Goal: Task Accomplishment & Management: Use online tool/utility

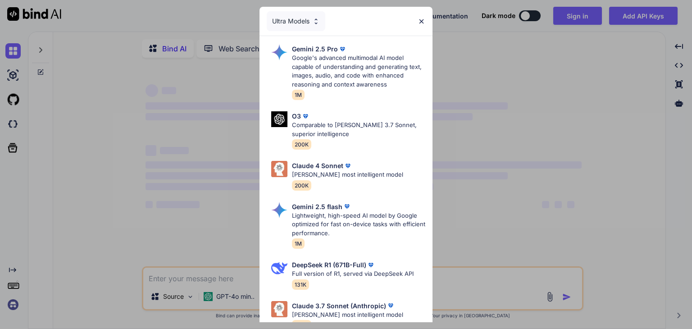
click at [195, 212] on div "Ultra Models Gemini 2.5 Pro Google's advanced multimodal AI model capable of un…" at bounding box center [346, 164] width 692 height 329
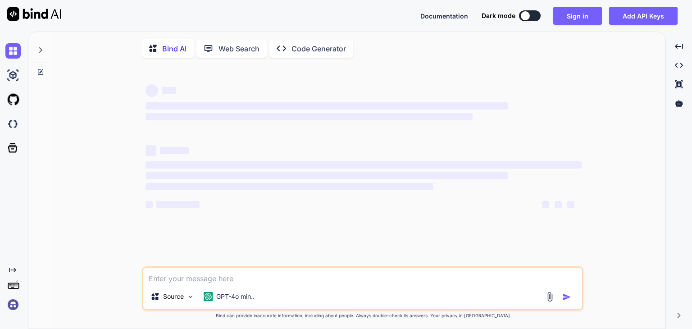
click at [40, 42] on div at bounding box center [40, 47] width 17 height 31
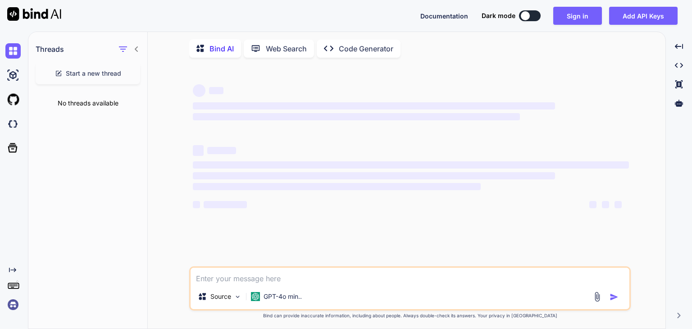
click at [151, 59] on div "Bind AI Web Search Created with Pixso. Code Generator ‌ ‌ ‌ ‌ ‌ ‌ ‌ ‌ ‌ ‌ ‌ ‌ ‌…" at bounding box center [407, 183] width 518 height 294
click at [121, 53] on icon "button" at bounding box center [123, 49] width 11 height 11
click at [138, 52] on icon at bounding box center [136, 49] width 7 height 7
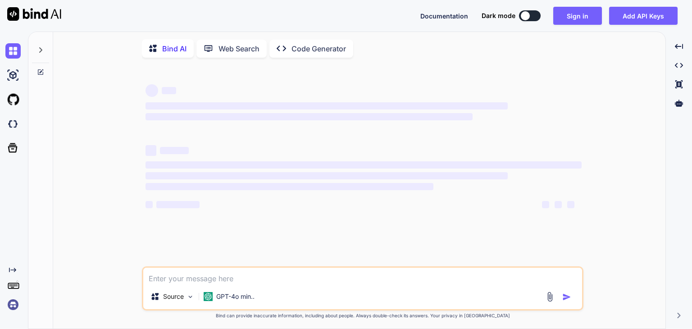
click at [187, 46] on div "Bind AI" at bounding box center [168, 48] width 52 height 18
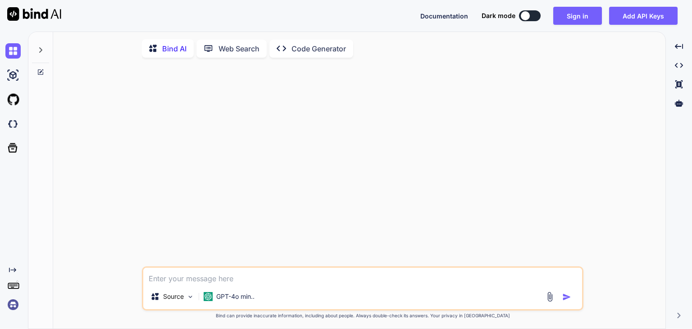
click at [258, 49] on p "Web Search" at bounding box center [238, 48] width 41 height 11
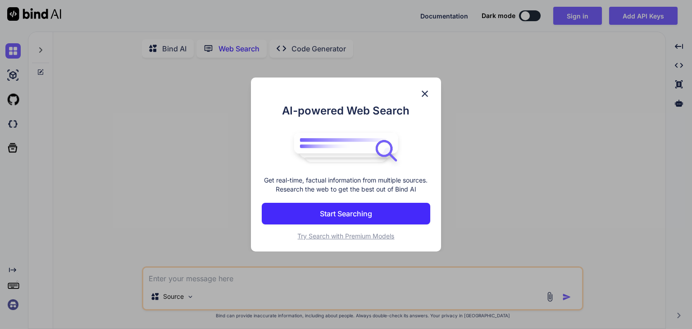
scroll to position [3, 0]
click at [428, 96] on img at bounding box center [424, 93] width 11 height 11
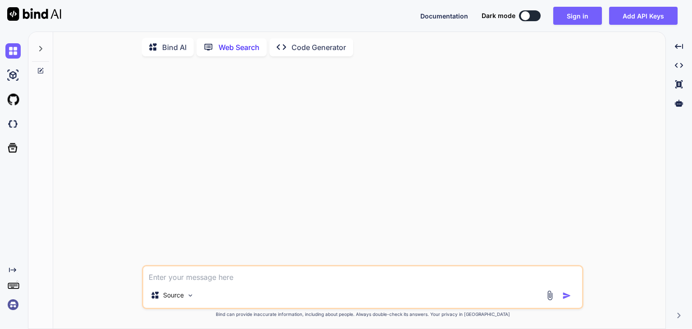
click at [167, 46] on p "Bind AI" at bounding box center [174, 47] width 24 height 11
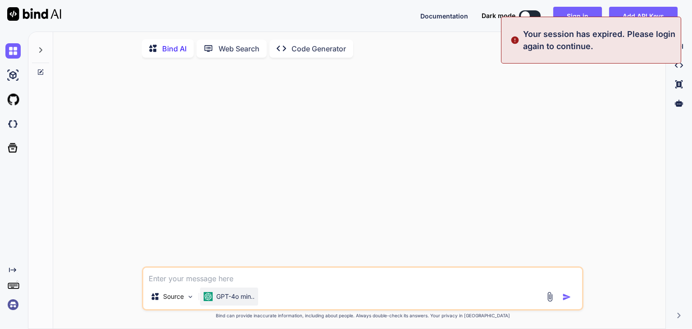
click at [250, 299] on p "GPT-4o min.." at bounding box center [235, 296] width 38 height 9
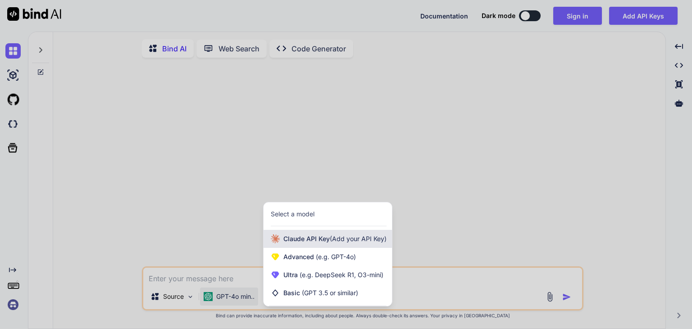
click at [320, 237] on span "Claude API Key (Add your API Key)" at bounding box center [334, 238] width 103 height 9
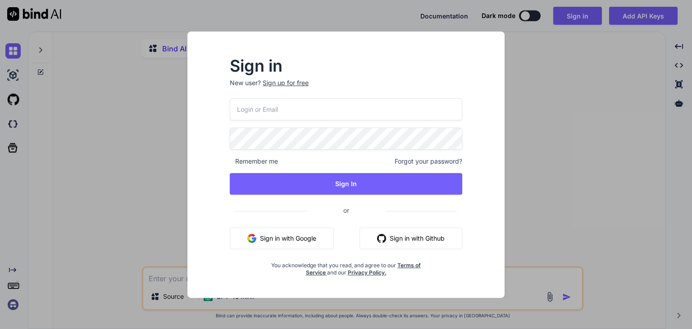
click at [170, 191] on div "Sign in New user? Sign up for free Remember me Forgot your password? Sign In or…" at bounding box center [346, 164] width 692 height 329
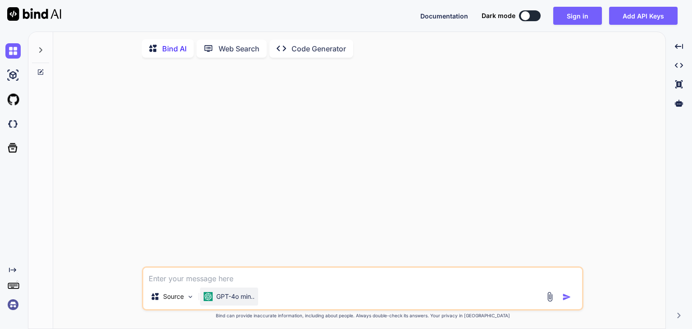
click at [234, 294] on p "GPT-4o min.." at bounding box center [235, 296] width 38 height 9
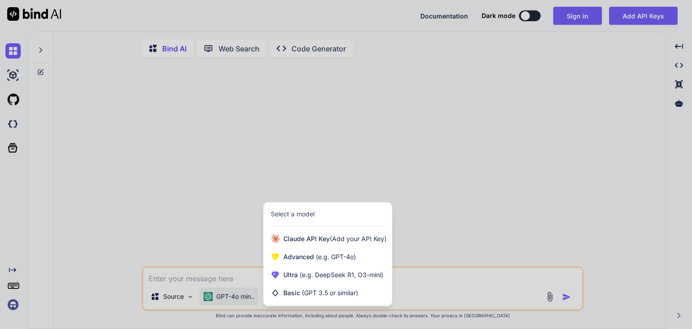
click at [234, 294] on div at bounding box center [346, 164] width 692 height 329
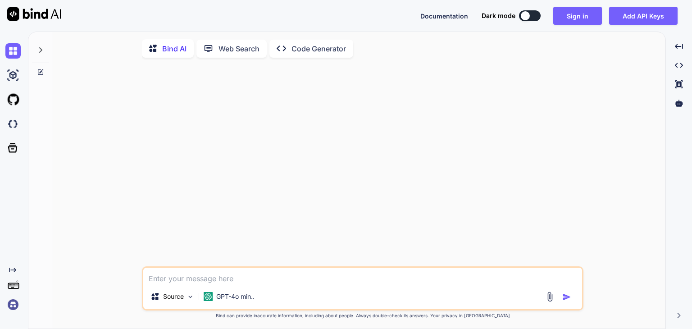
click at [236, 278] on textarea at bounding box center [362, 276] width 439 height 16
type textarea "x"
type textarea "C"
type textarea "x"
type textarea "Ch"
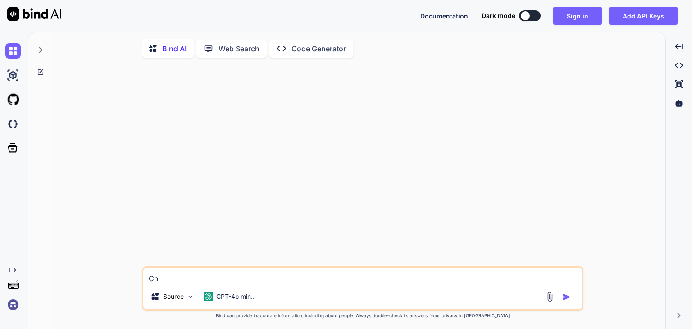
type textarea "x"
type textarea "Cho"
type textarea "x"
type textarea "Cho"
type textarea "x"
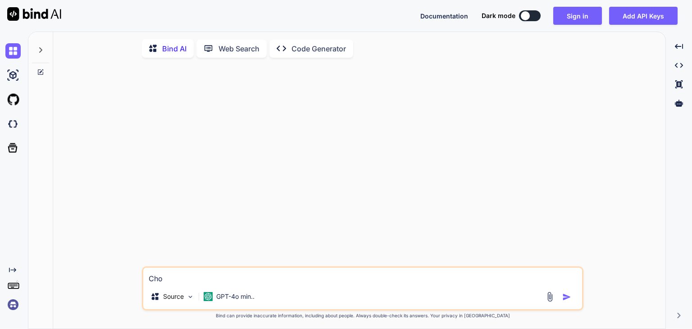
type textarea "Cho t"
type textarea "x"
type textarea "Cho tô"
type textarea "x"
type textarea "Cho tôi"
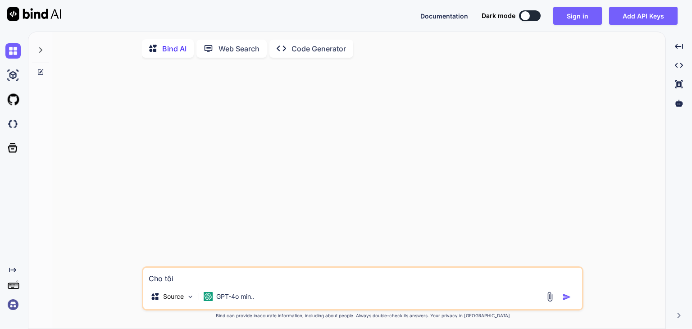
type textarea "x"
type textarea "Cho tôi"
type textarea "x"
type textarea "Cho tôi 1"
type textarea "x"
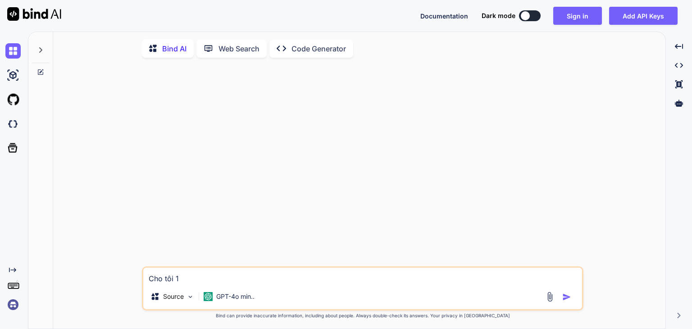
type textarea "Cho tôi 1"
type textarea "x"
type textarea "Cho tôi 1 b"
type textarea "x"
type textarea "Cho tôi 1 bà"
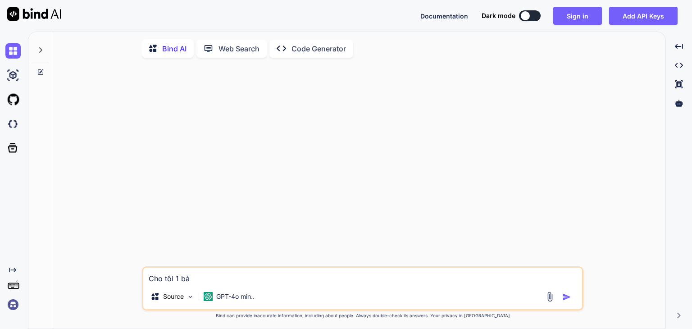
type textarea "x"
type textarea "Cho tôi 1 bài"
type textarea "x"
type textarea "Cho tôi 1 bài"
type textarea "x"
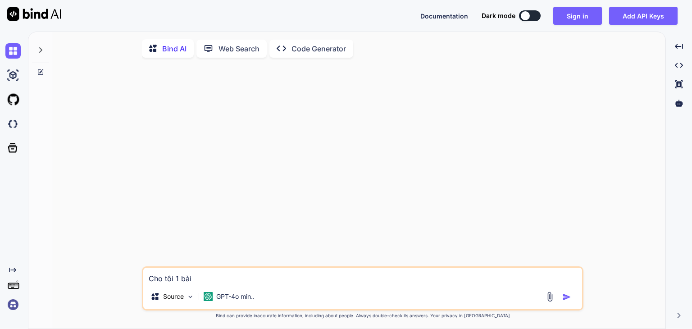
type textarea "Cho tôi 1 bài"
type textarea "x"
type textarea "Cho tôi 1 bà"
type textarea "x"
type textarea "Cho tôi 1 b"
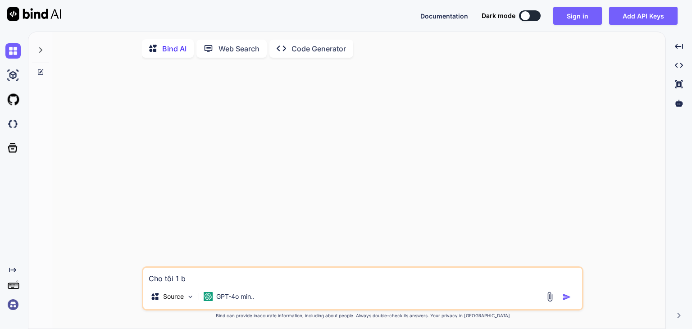
type textarea "x"
type textarea "Cho tôi 1"
type textarea "x"
type textarea "Cho tôi 1 r"
type textarea "x"
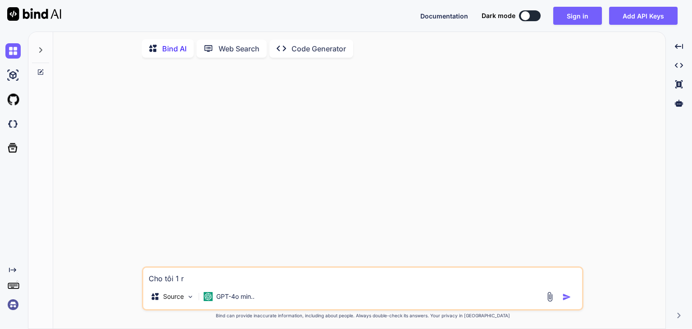
type textarea "Cho tôi 1 ra"
type textarea "x"
type textarea "Cho tôi 1 r"
type textarea "x"
type textarea "Cho tôi 1"
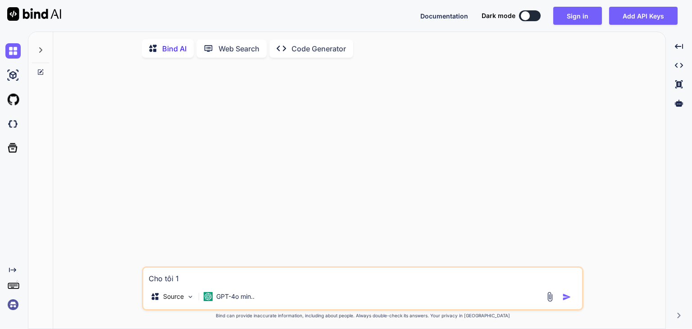
type textarea "x"
type textarea "Cho tôi 1 t"
type textarea "x"
type textarea "Cho tôi 1 tr"
type textarea "x"
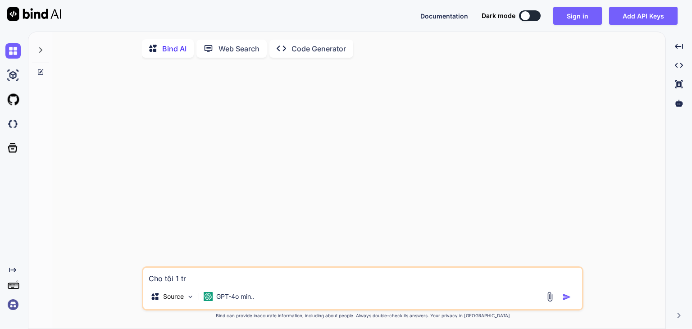
type textarea "Cho tôi 1 tra"
type textarea "x"
type textarea "Cho tôi 1 tran"
type textarea "x"
type textarea "Cho tôi 1 trang"
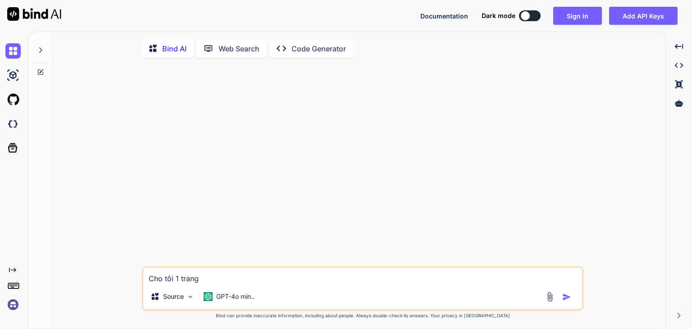
type textarea "x"
type textarea "Cho tôi 1 trang ư"
type textarea "x"
type textarea "Cho tôi 1 trang w"
type textarea "x"
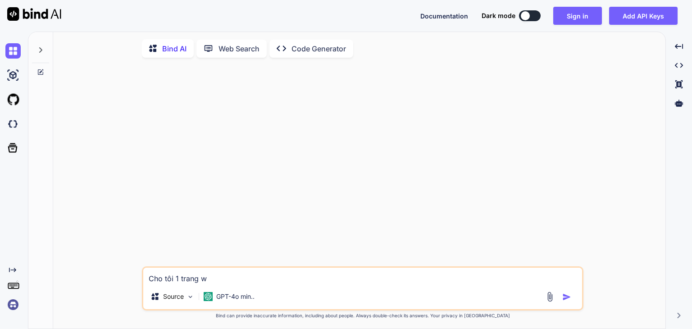
type textarea "Cho tôi 1 trang we"
type textarea "x"
type textarea "Cho tôi 1 trang web"
type textarea "x"
type textarea "Cho tôi 1 trang web"
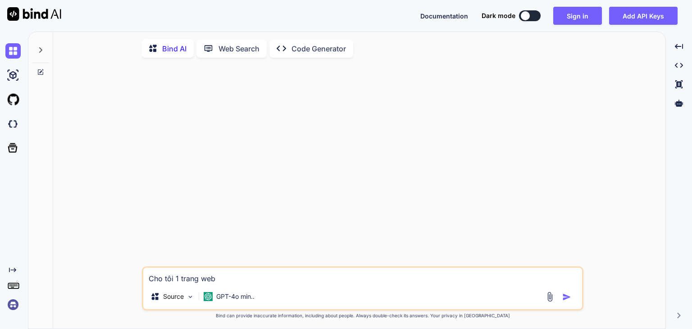
type textarea "x"
type textarea "Cho tôi 1 trang web b"
type textarea "x"
type textarea "Cho tôi 1 trang web bá"
type textarea "x"
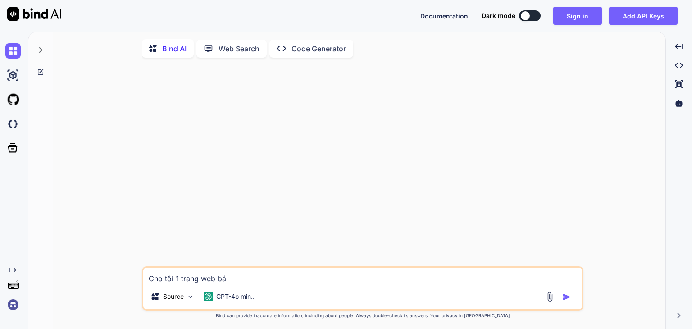
type textarea "Cho tôi 1 trang web bán"
type textarea "x"
type textarea "Cho tôi 1 trang web bán"
type textarea "x"
type textarea "Cho tôi 1 trang web bán h"
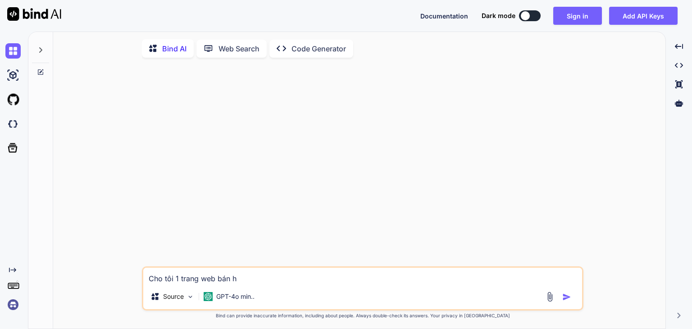
type textarea "x"
type textarea "Cho tôi 1 trang web bán ha"
type textarea "x"
type textarea "Cho tôi 1 trang web bán han"
type textarea "x"
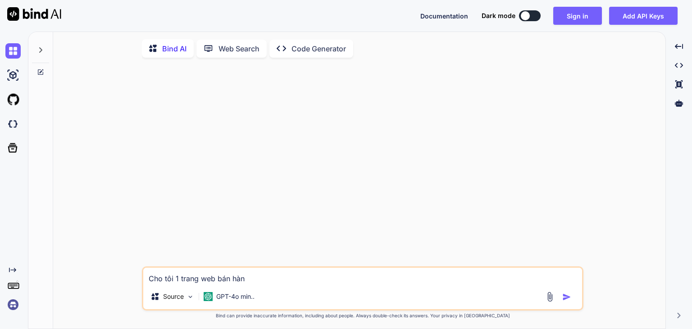
type textarea "Cho tôi 1 trang web bán hàng"
type textarea "x"
type textarea "Cho tôi 1 trang web bán hàng"
type textarea "x"
type textarea "Cho tôi 1 trang web bán hàng v"
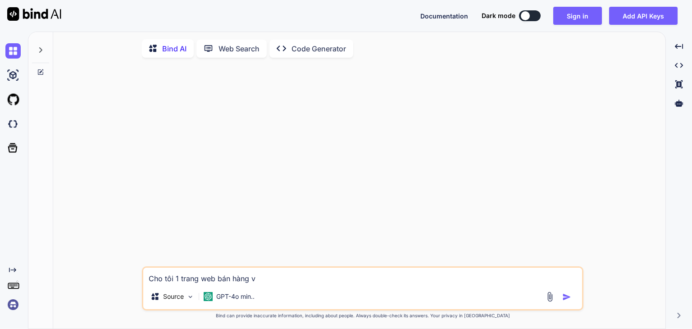
type textarea "x"
type textarea "Cho tôi 1 trang web bán hàng vê"
type textarea "x"
type textarea "Cho tôi 1 trang web bán hàng về"
type textarea "x"
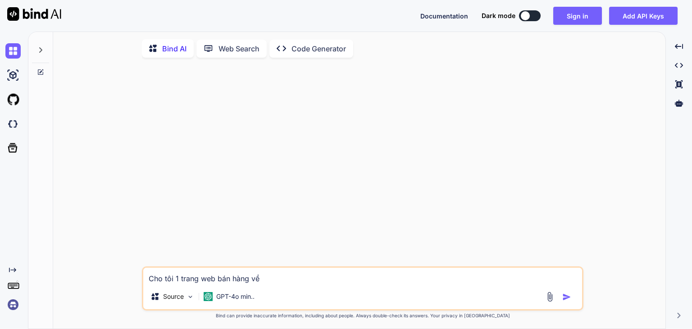
type textarea "Cho tôi 1 trang web bán hàng về"
type textarea "x"
type textarea "Cho tôi 1 trang web bán hàng về n"
type textarea "x"
type textarea "Cho tôi 1 trang web bán hàng về ne"
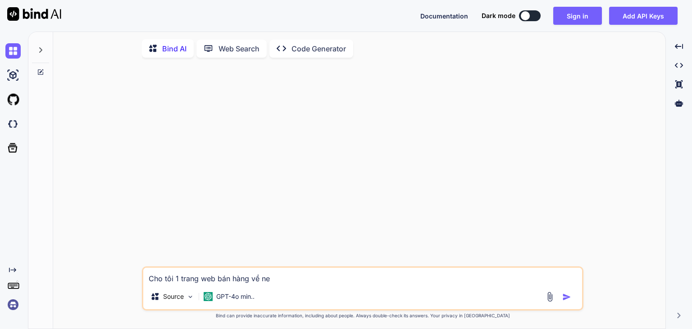
type textarea "x"
type textarea "Cho tôi 1 trang web bán hàng về net"
type textarea "x"
type textarea "Cho tôi 1 trang web bán hàng về net"
type textarea "x"
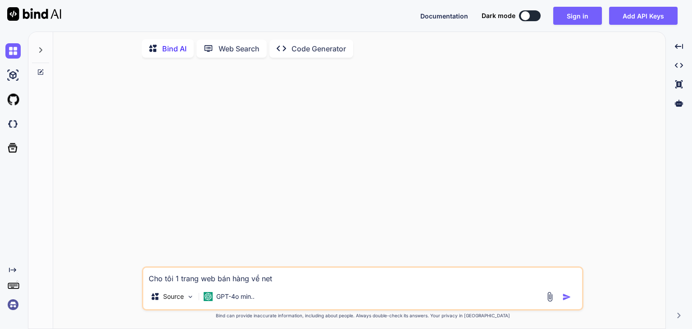
type textarea "Cho tôi 1 trang web bán hàng về net c"
type textarea "x"
type textarea "Cho tôi 1 trang web bán hàng về net cỏ"
type textarea "x"
type textarea "Cho tôi 1 trang web bán hàng về net cor"
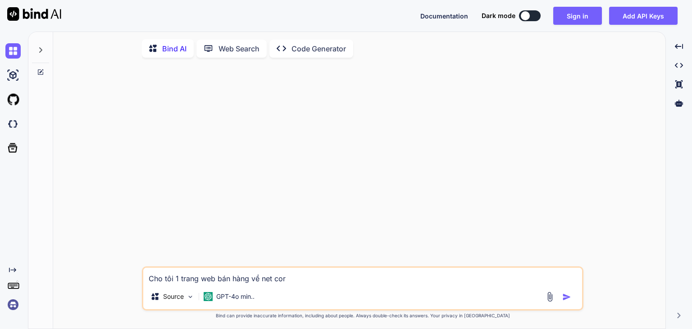
type textarea "x"
type textarea "Cho tôi 1 trang web bán hàng về net core"
type textarea "x"
type textarea "Cho tôi 1 trang web bán hàng về net core ư"
type textarea "x"
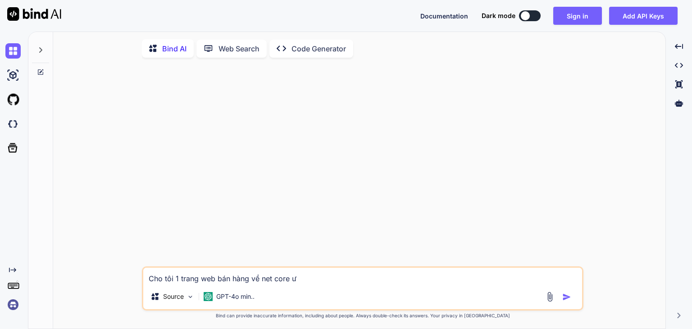
type textarea "Cho tôi 1 trang web bán hàng về net core"
type textarea "x"
type textarea "Cho tôi 1 trang web bán hàng về net core m"
type textarea "x"
type textarea "Cho tôi 1 trang web bán hàng về net core mv"
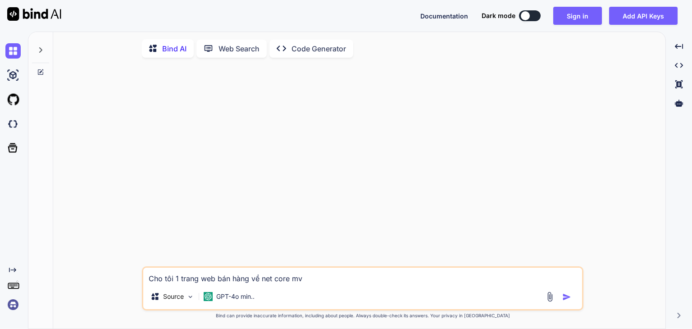
type textarea "x"
type textarea "Cho tôi 1 trang web bán hàng về net core mvc"
type textarea "x"
type textarea "Cho tôi 1 trang web bán hàng về net core mvc"
type textarea "x"
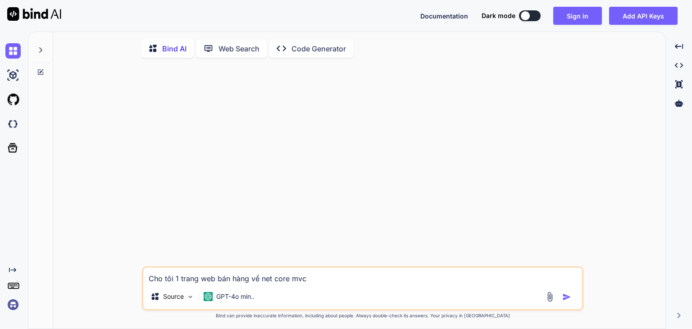
type textarea "Cho tôi 1 trang web bán hàng về net core mvc 8"
type textarea "x"
type textarea "Cho tôi 1 trang web bán hàng về net core mvc 8."
type textarea "x"
type textarea "Cho tôi 1 trang web bán hàng về net core mvc 8."
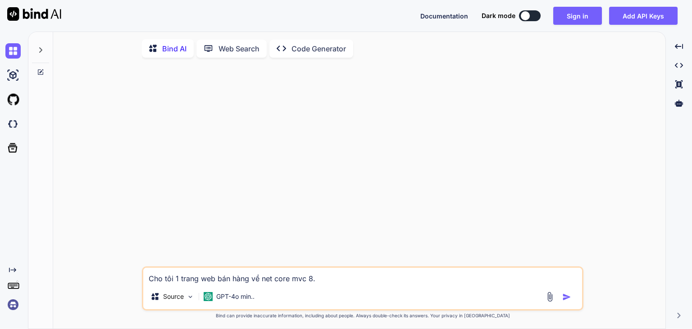
type textarea "x"
type textarea "Cho tôi 1 trang web bán hàng về net core mvc 8. su"
type textarea "x"
type textarea "Cho tôi 1 trang web bán hàng về net core mvc 8. sưa"
type textarea "x"
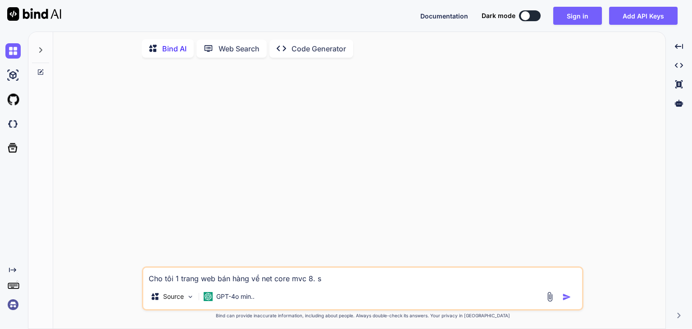
type textarea "Cho tôi 1 trang web bán hàng về net core mvc 8. sử"
type textarea "x"
type textarea "Cho tôi 1 trang web bán hàng về net core mvc 8. sử"
type textarea "x"
type textarea "Cho tôi 1 trang web bán hàng về net core mvc 8. sử d"
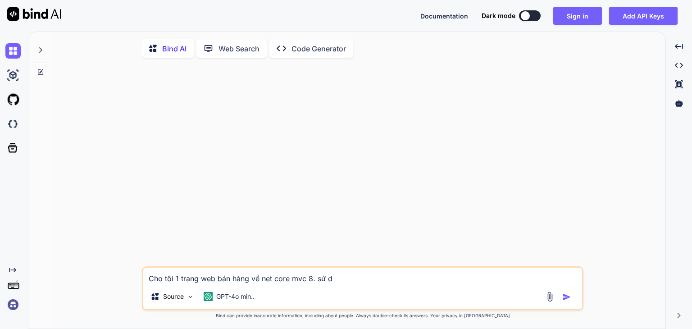
type textarea "x"
type textarea "Cho tôi 1 trang web bán hàng về net core mvc 8. sử du"
type textarea "x"
type textarea "Cho tôi 1 trang web bán hàng về net core mvc 8. sử dun"
type textarea "x"
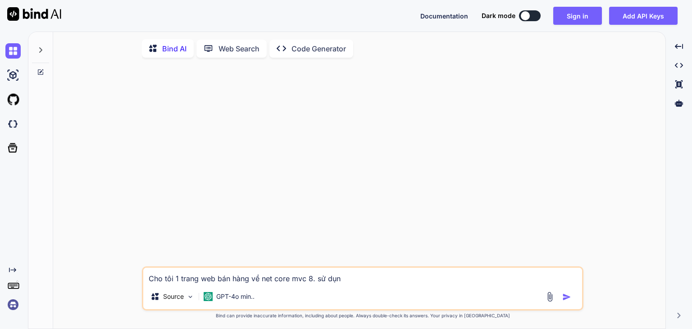
type textarea "Cho tôi 1 trang web bán hàng về net core mvc 8. sử dụng"
type textarea "x"
type textarea "Cho tôi 1 trang web bán hàng về net core mvc 8. sử dụng"
type textarea "x"
type textarea "Cho tôi 1 trang web bán hàng về net core mvc 8. sử dụng n"
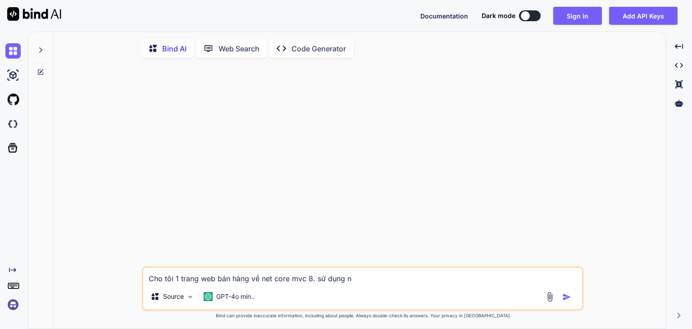
type textarea "x"
type textarea "Cho tôi 1 trang web bán hàng về net core mvc 8. sử dụng nh"
type textarea "x"
type textarea "Cho tôi 1 trang web bán hàng về net core mvc 8. sử dụng nhi"
type textarea "x"
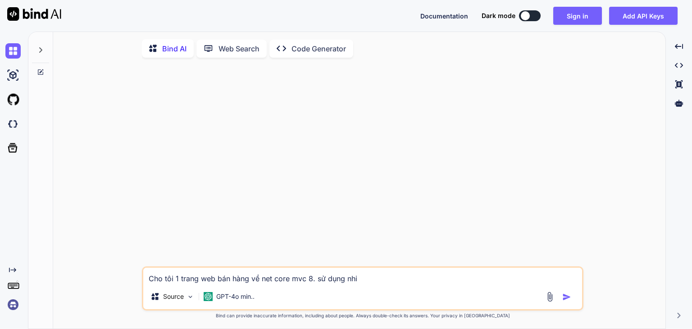
type textarea "Cho tôi 1 trang web bán hàng về net core mvc 8. sử dụng nhie"
type textarea "x"
type textarea "Cho tôi 1 trang web bán hàng về net core mvc 8. sử dụng nhiêu"
type textarea "x"
type textarea "Cho tôi 1 trang web bán hàng về net core mvc 8. sử dụng nhiều"
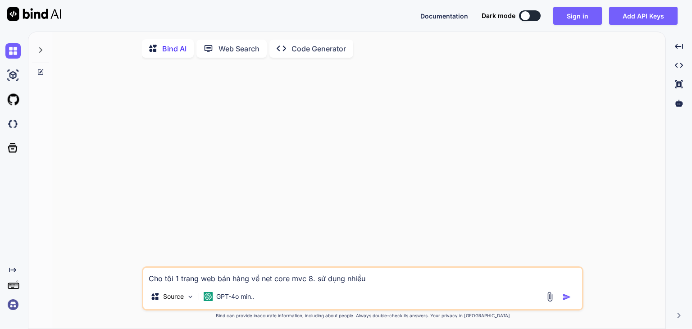
type textarea "x"
type textarea "Cho tôi 1 trang web bán hàng về net core mvc 8. sử dụng nhiều"
type textarea "x"
type textarea "Cho tôi 1 trang web bán hàng về net core mvc 8. sử dụng nhiều b"
type textarea "x"
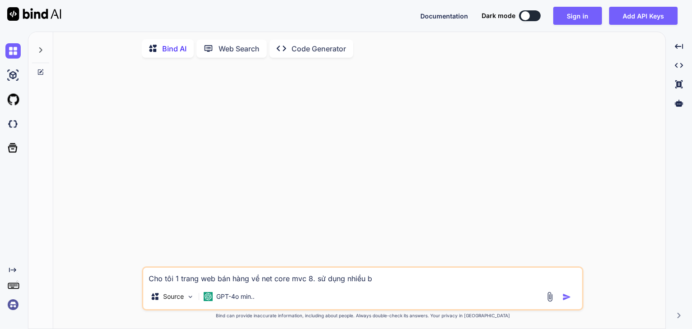
type textarea "Cho tôi 1 trang web bán hàng về net core mvc 8. sử dụng nhiều ba"
type textarea "x"
type textarea "Cho tôi 1 trang web bán hàng về net core mvc 8. sử dụng nhiều ban"
type textarea "x"
type textarea "Cho tôi 1 trang web bán hàng về net core mvc 8. sử dụng nhiều bảng"
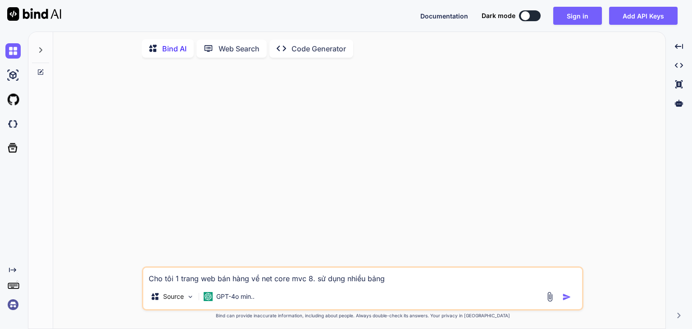
type textarea "x"
type textarea "Cho tôi 1 trang web bán hàng về net core mvc 8. sử dụng nhiều bảng"
type textarea "x"
type textarea "Cho tôi 1 trang web bán hàng về net core mvc 8. sử dụng nhiều bảng d"
type textarea "x"
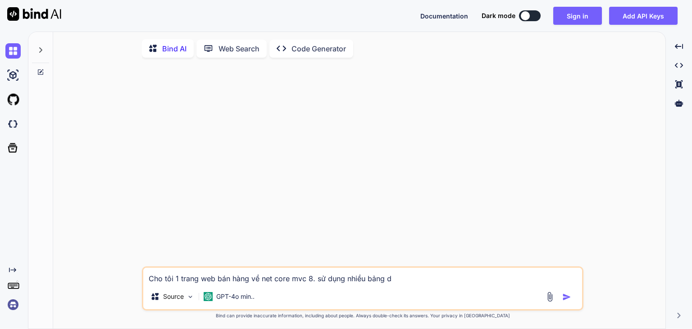
type textarea "Cho tôi 1 trang web bán hàng về net core mvc 8. sử dụng nhiều bảng db"
type textarea "x"
type textarea "Cho tôi 1 trang web bán hàng về net core mvc 8. sử dụng nhiều bảng db"
type textarea "x"
type textarea "Cho tôi 1 trang web bán hàng về net core mvc 8. sử dụng nhiều bảng db v"
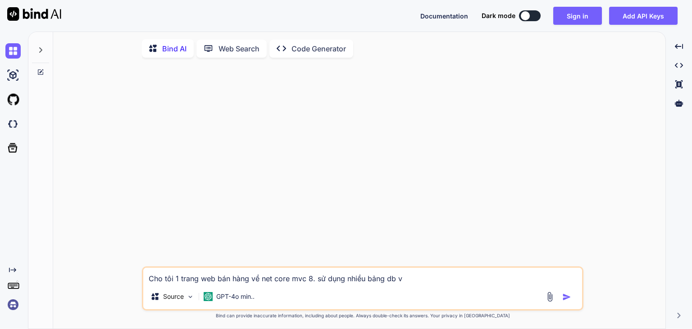
type textarea "x"
type textarea "Cho tôi 1 trang web bán hàng về net core mvc 8. sử dụng nhiều bảng db và"
type textarea "x"
type textarea "Cho tôi 1 trang web bán hàng về net core mvc 8. sử dụng nhiều bảng db và"
type textarea "x"
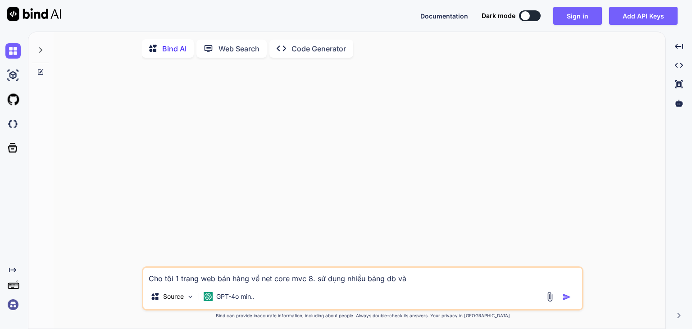
type textarea "Cho tôi 1 trang web bán hàng về net core mvc 8. sử dụng nhiều bảng db và"
type textarea "x"
type textarea "Cho tôi 1 trang web bán hàng về net core mvc 8. sử dụng nhiều bảng db v"
type textarea "x"
type textarea "Cho tôi 1 trang web bán hàng về net core mvc 8. sử dụng nhiều bảng db"
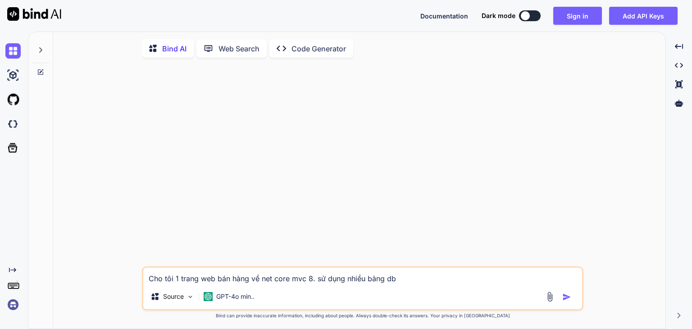
type textarea "x"
type textarea "Cho tôi 1 trang web bán hàng về net core mvc 8. sử dụng nhiều bảng db ("
type textarea "x"
type textarea "Cho tôi 1 trang web bán hàng về net core mvc 8. sử dụng nhiều bảng db ("
type textarea "x"
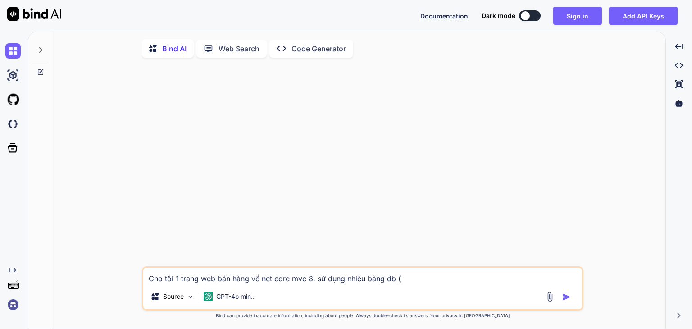
type textarea "Cho tôi 1 trang web bán hàng về net core mvc 8. sử dụng nhiều bảng db ( c"
type textarea "x"
type textarea "Cho tôi 1 trang web bán hàng về net core mvc 8. sử dụng nhiều bảng db ( ch"
type textarea "x"
type textarea "Cho tôi 1 trang web bán hàng về net core mvc 8. sử dụng nhiều bảng db ( chi"
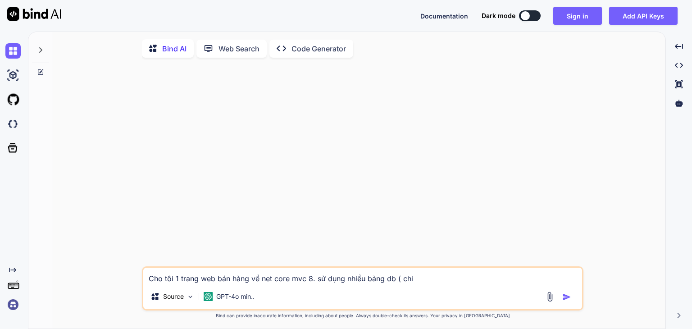
type textarea "x"
type textarea "Cho tôi 1 trang web bán hàng về net core mvc 8. sử dụng nhiều bảng db ( chia"
type textarea "x"
type textarea "Cho tôi 1 trang web bán hàng về net core mvc 8. sử dụng nhiều bảng db ( chia"
type textarea "x"
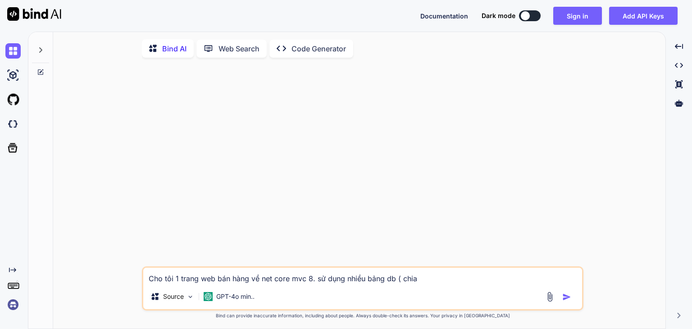
type textarea "Cho tôi 1 trang web bán hàng về net core mvc 8. sử dụng nhiều bảng db ( chia r"
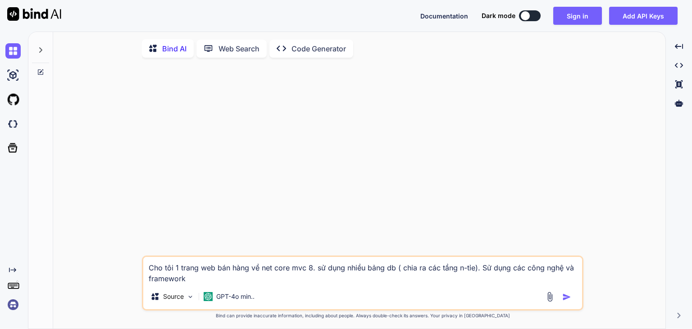
click at [564, 298] on img "button" at bounding box center [566, 296] width 9 height 9
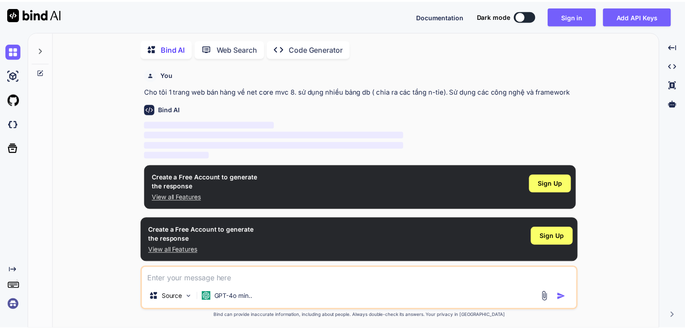
scroll to position [3, 0]
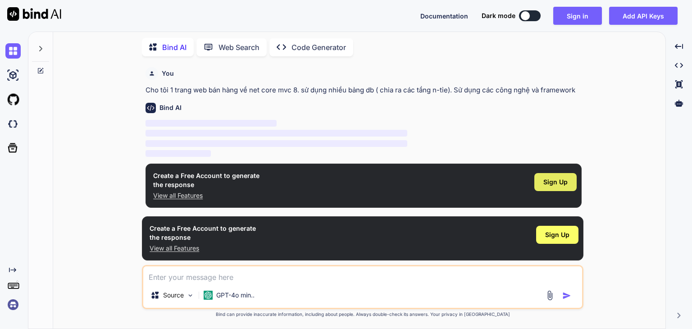
click at [555, 174] on div "Sign Up" at bounding box center [555, 182] width 42 height 18
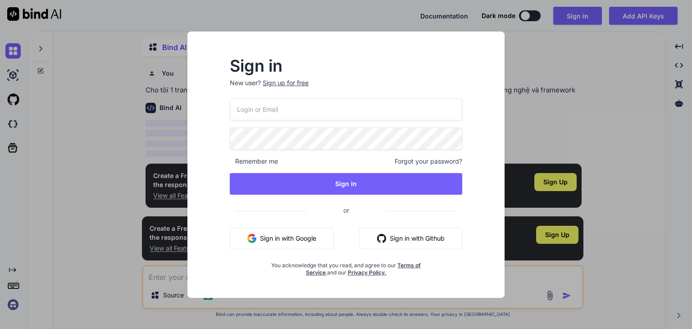
click at [294, 238] on button "Sign in with Google" at bounding box center [282, 239] width 104 height 22
click at [574, 61] on div "Sign in New user? Sign up for free Remember me Forgot your password? Sign In or…" at bounding box center [346, 164] width 692 height 329
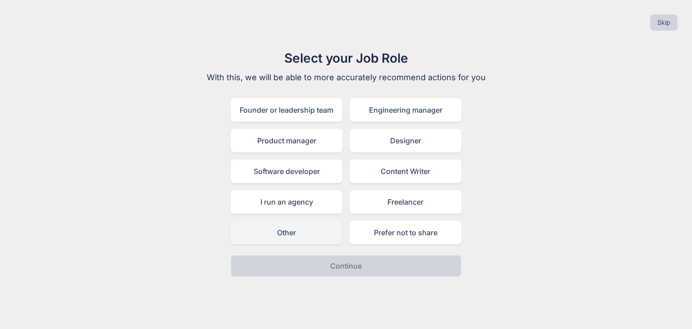
click at [310, 233] on div "Other" at bounding box center [287, 232] width 112 height 23
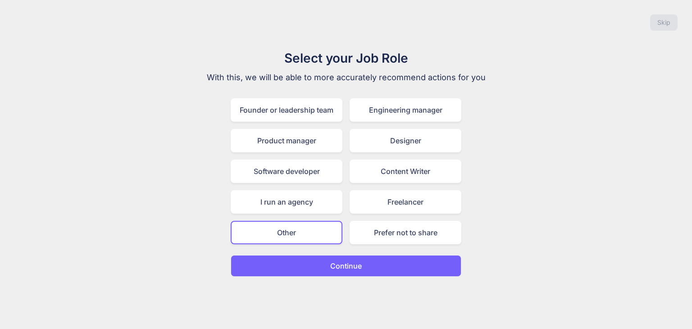
click at [331, 266] on p "Continue" at bounding box center [346, 265] width 32 height 11
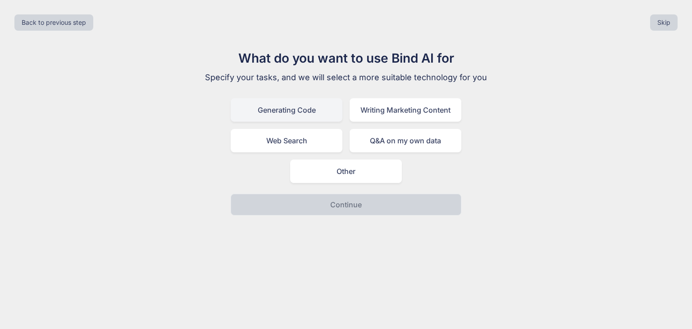
click at [278, 112] on div "Generating Code" at bounding box center [287, 109] width 112 height 23
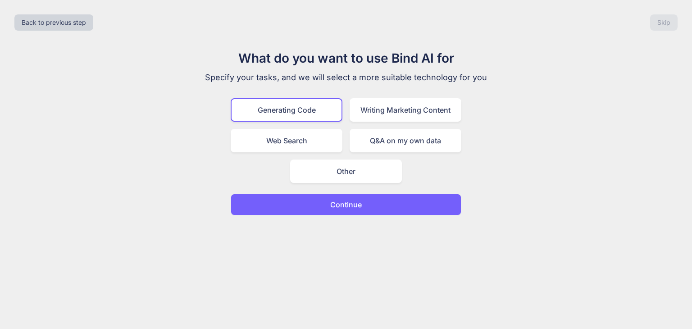
click at [334, 203] on p "Continue" at bounding box center [346, 204] width 32 height 11
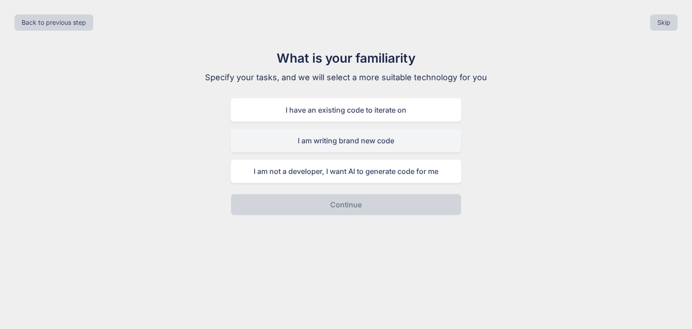
click at [328, 141] on div "I am writing brand new code" at bounding box center [346, 140] width 231 height 23
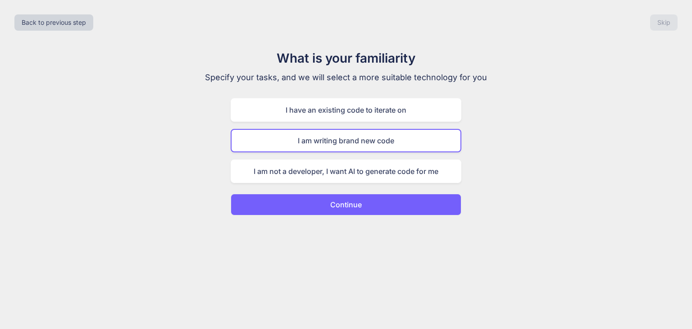
click at [330, 207] on button "Continue" at bounding box center [346, 205] width 231 height 22
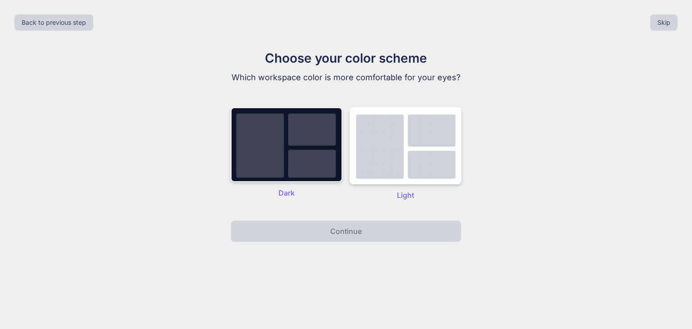
click at [292, 148] on img at bounding box center [287, 144] width 112 height 75
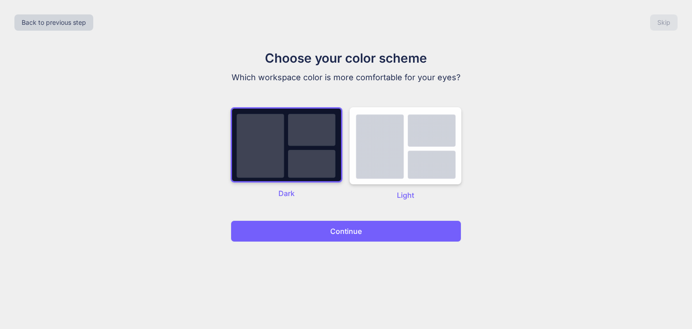
click at [337, 230] on p "Continue" at bounding box center [346, 231] width 32 height 11
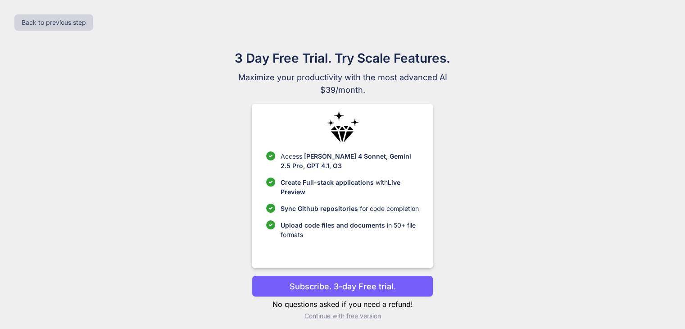
click at [322, 315] on p "Continue with free version" at bounding box center [343, 315] width 182 height 9
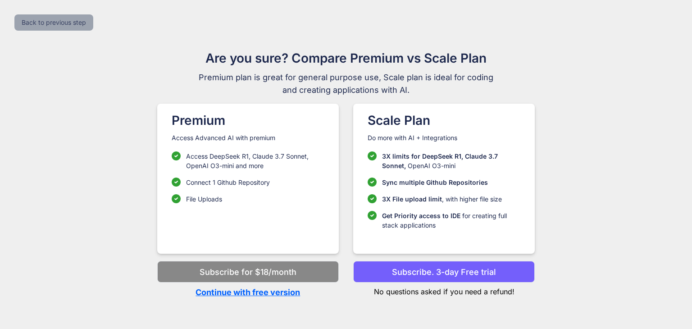
click at [32, 16] on button "Back to previous step" at bounding box center [53, 22] width 79 height 16
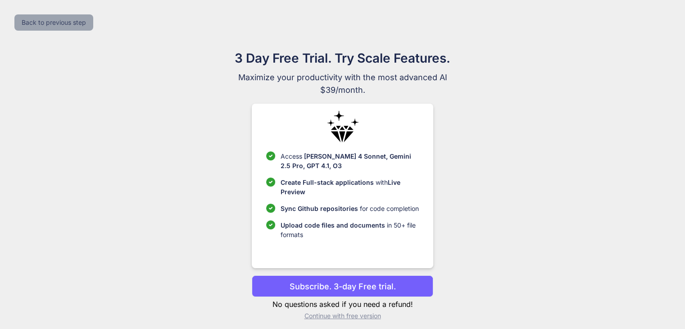
click at [32, 16] on button "Back to previous step" at bounding box center [53, 22] width 79 height 16
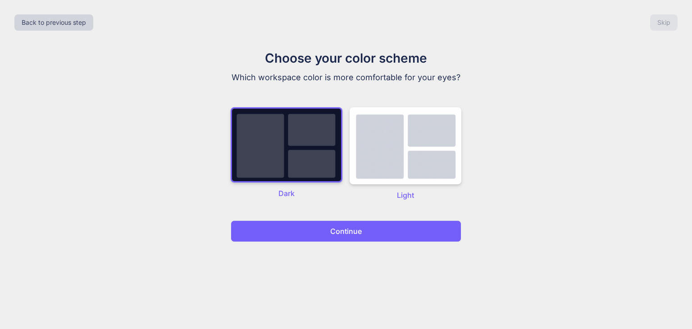
click at [363, 230] on button "Continue" at bounding box center [346, 231] width 231 height 22
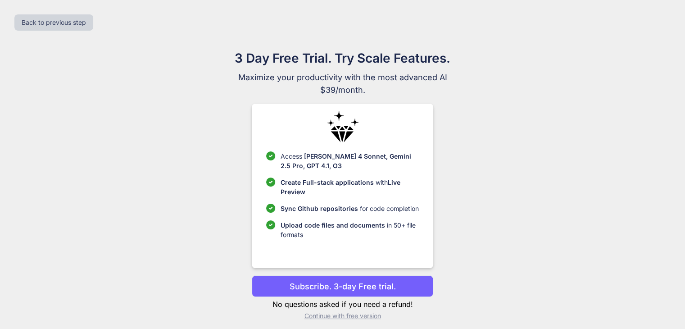
scroll to position [6, 0]
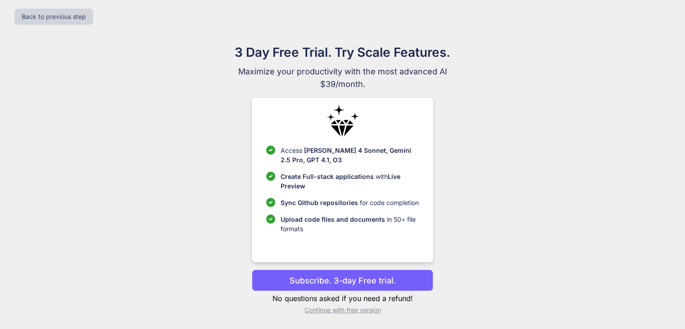
click at [291, 300] on p "No questions asked if you need a refund!" at bounding box center [343, 298] width 182 height 11
click at [300, 300] on p "No questions asked if you need a refund!" at bounding box center [343, 298] width 182 height 11
click at [318, 310] on p "Continue with free version" at bounding box center [343, 309] width 182 height 9
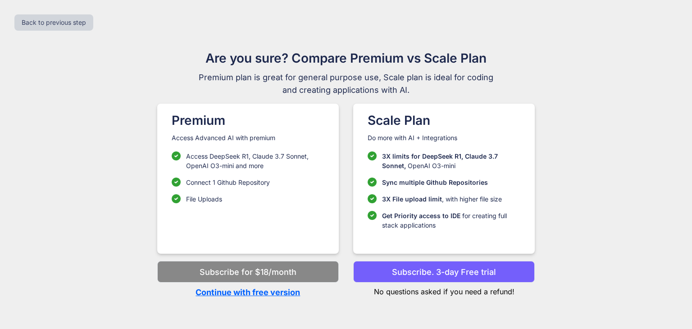
click at [414, 291] on p "No questions asked if you need a refund!" at bounding box center [444, 289] width 182 height 14
click at [278, 261] on button "Subscribe for $18/month" at bounding box center [248, 272] width 182 height 22
click at [255, 299] on div "Back to previous step Are you sure? Compare Premium vs Scale Plan Premium plan …" at bounding box center [346, 164] width 692 height 329
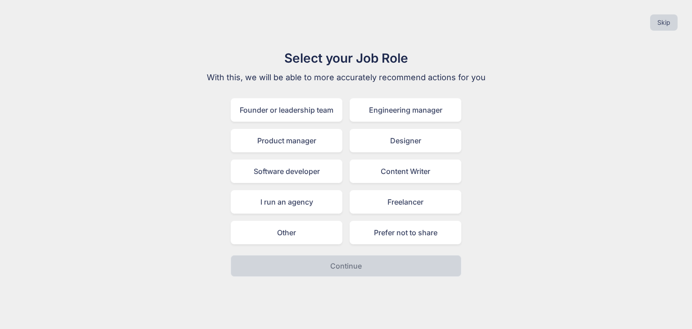
click at [131, 237] on div "Select your Job Role With this, we will be able to more accurately recommend ac…" at bounding box center [346, 163] width 678 height 228
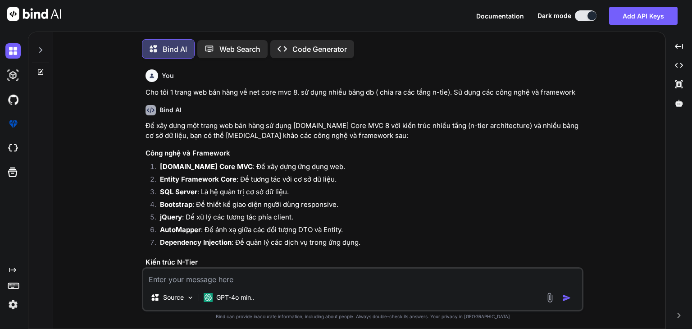
scroll to position [4, 0]
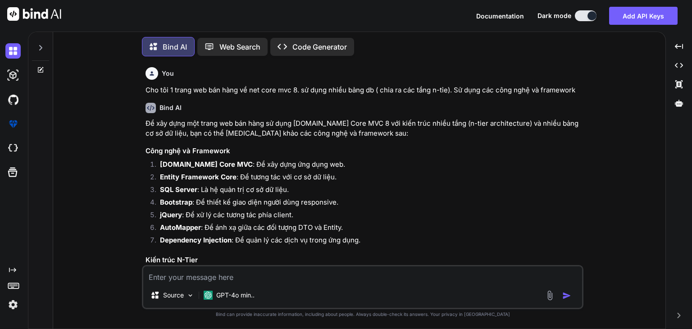
type textarea "x"
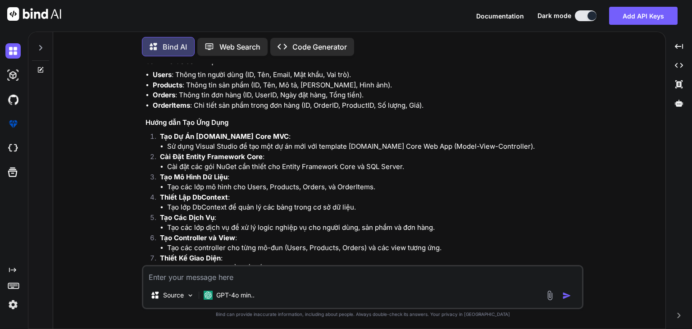
scroll to position [390, 0]
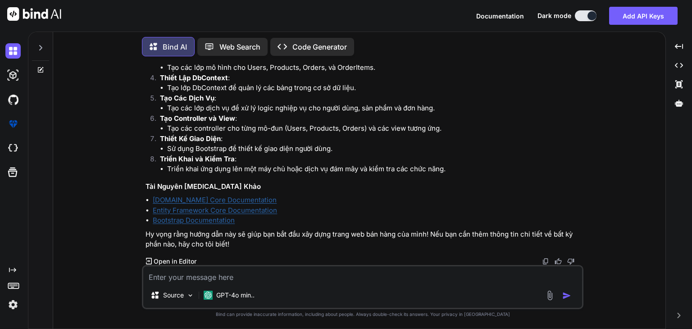
click at [245, 279] on textarea at bounding box center [362, 274] width 439 height 16
type textarea "B"
type textarea "x"
type textarea "Ba"
type textarea "x"
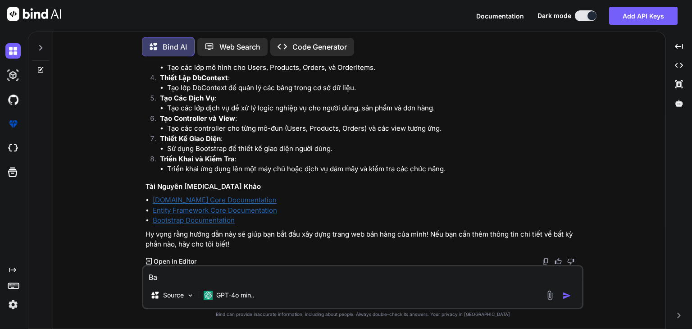
type textarea "Ban"
type textarea "x"
type textarea "Bạn"
type textarea "x"
type textarea "Bạn"
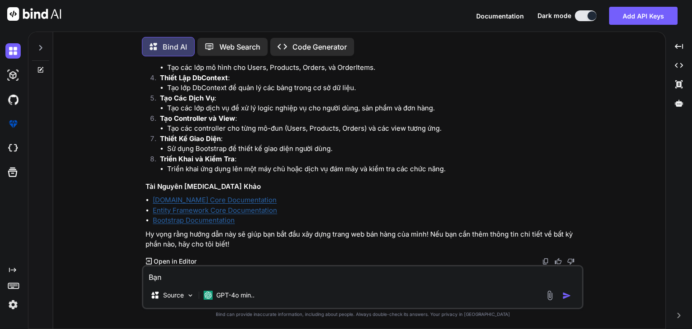
type textarea "x"
type textarea "Bạn c"
type textarea "x"
type textarea "Bạn co"
type textarea "x"
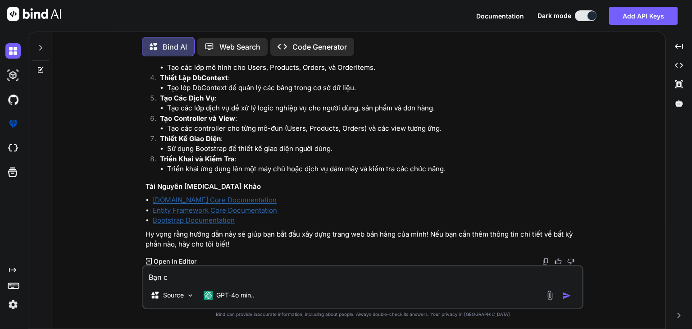
type textarea "Bạn có"
type textarea "x"
type textarea "Bạn có"
type textarea "x"
type textarea "Bạn có t"
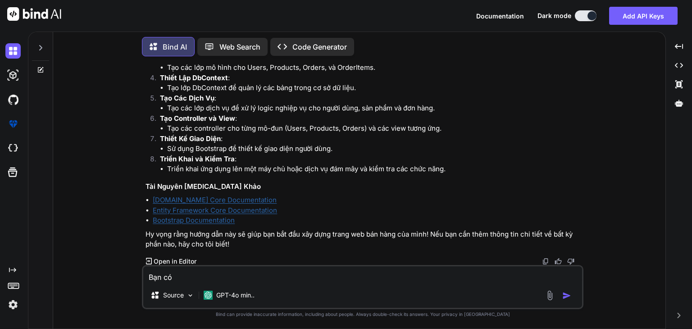
type textarea "x"
type textarea "Bạn có th"
type textarea "x"
type textarea "Bạn có the"
type textarea "x"
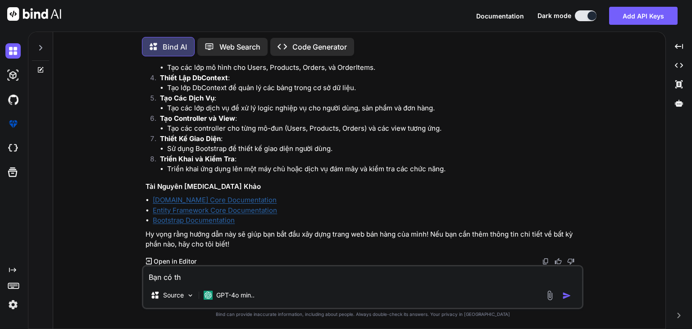
type textarea "Bạn có thê"
type textarea "x"
type textarea "Bạn có thể"
type textarea "x"
type textarea "Bạn có thể"
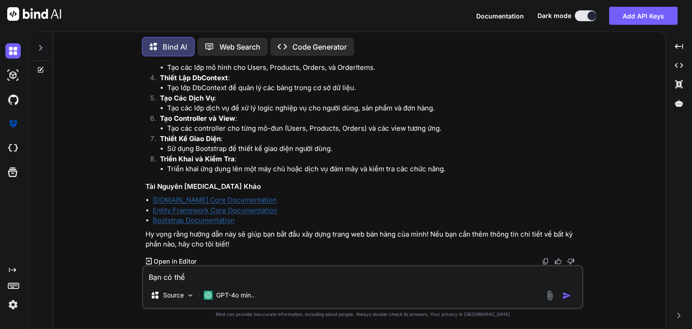
type textarea "x"
type textarea "Bạn có thể l"
type textarea "x"
type textarea "Bạn có thể la"
type textarea "x"
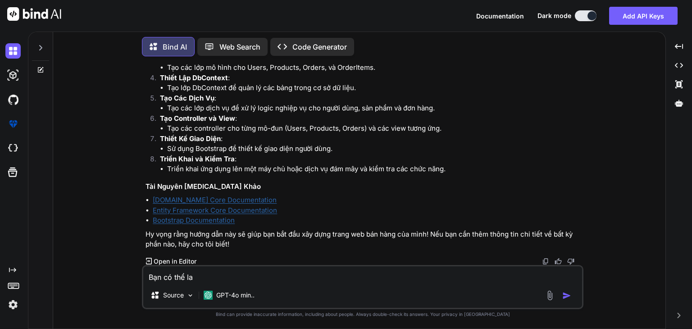
type textarea "Bạn có thể lam"
type textarea "x"
type textarea "Bạn có thể làm"
type textarea "x"
type textarea "Bạn có thể làm"
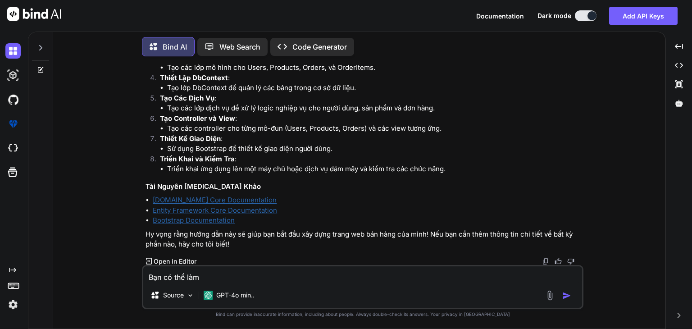
type textarea "x"
type textarea "Bạn có thể làm 1"
type textarea "x"
type textarea "Bạn có thể làm 1"
type textarea "x"
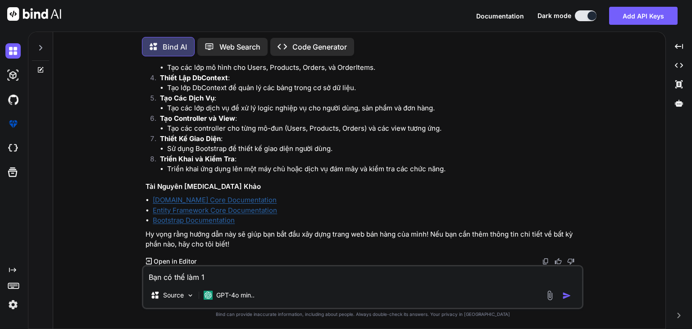
type textarea "Bạn có thể làm 1 r"
type textarea "x"
type textarea "Bạn có thể làm 1 ra"
type textarea "x"
type textarea "Bạn có thể làm 1 ra"
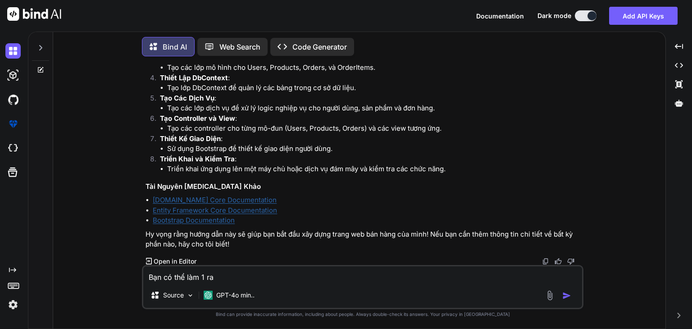
type textarea "x"
type textarea "Bạn có thể làm 1 ra s"
type textarea "x"
type textarea "Bạn có thể làm 1 ra so"
type textarea "x"
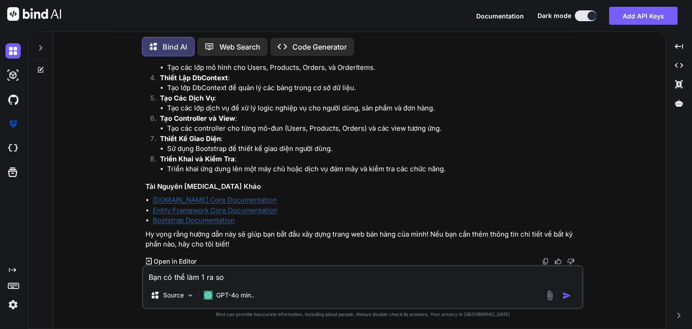
type textarea "Bạn có thể làm 1 ra sol"
type textarea "x"
type textarea "Bạn có thể làm 1 ra solu"
type textarea "x"
type textarea "Bạn có thể làm 1 ra solut"
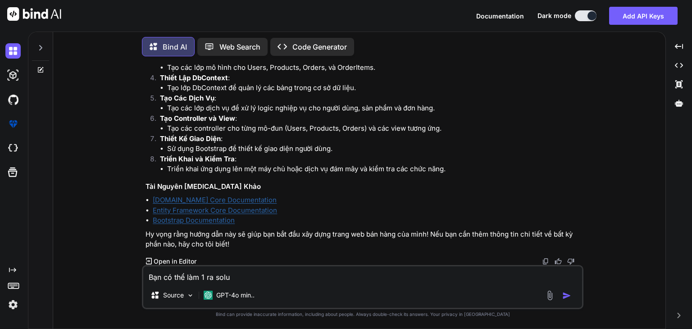
type textarea "x"
type textarea "Bạn có thể làm 1 ra solutu"
type textarea "x"
type textarea "Bạn có thể làm 1 ra solutuo"
type textarea "x"
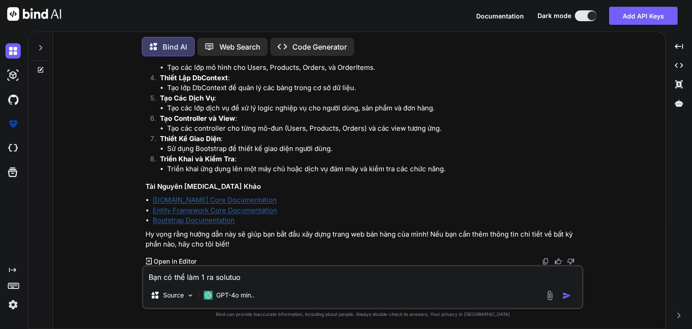
type textarea "Bạn có thể làm 1 ra solutuon"
type textarea "x"
type textarea "Bạn có thể làm 1 ra solutuon"
type textarea "x"
type textarea "Bạn có thể làm 1 ra solutuon k"
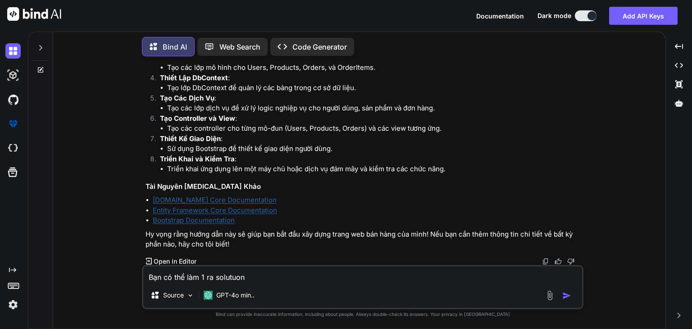
type textarea "x"
type textarea "Bạn có thể làm 1 ra solutuon kh"
type textarea "x"
type textarea "Bạn có thể làm 1 ra solutuon kho"
type textarea "x"
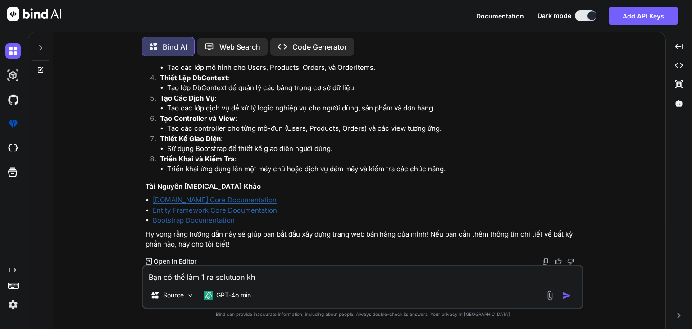
type textarea "Bạn có thể làm 1 ra solutuon khô"
type textarea "x"
type textarea "Bạn có thể làm 1 ra solutuon khôn"
type textarea "x"
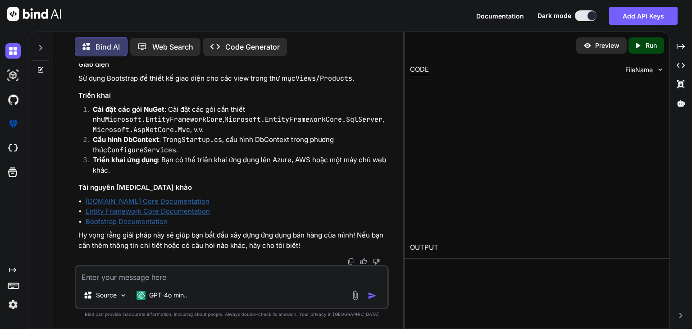
scroll to position [2456, 0]
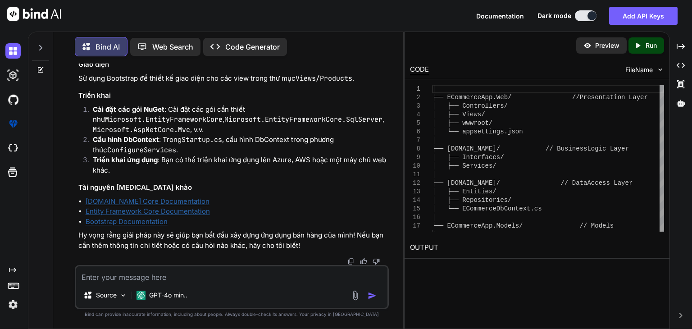
click at [40, 45] on icon at bounding box center [40, 47] width 3 height 5
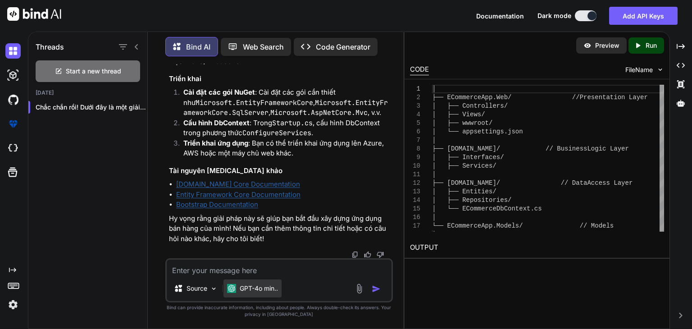
click at [246, 291] on p "GPT-4o min.." at bounding box center [259, 288] width 38 height 9
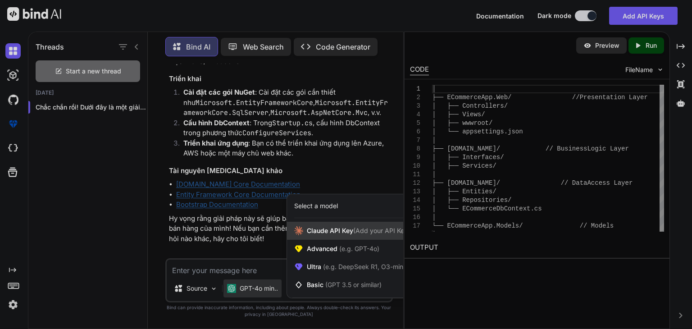
click at [357, 238] on div "Claude API Key (Add your API Key)" at bounding box center [351, 231] width 128 height 18
type textarea "x"
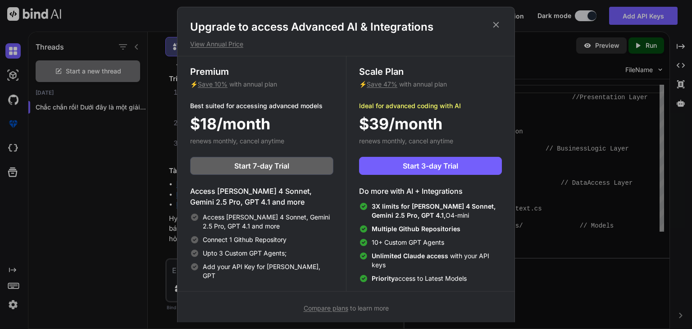
click at [505, 17] on div "Upgrade to access Advanced AI & Integrations View Annual Price Premium ⚡ Save 1…" at bounding box center [346, 166] width 338 height 319
click at [496, 22] on icon at bounding box center [496, 25] width 10 height 10
